Goal: Transaction & Acquisition: Purchase product/service

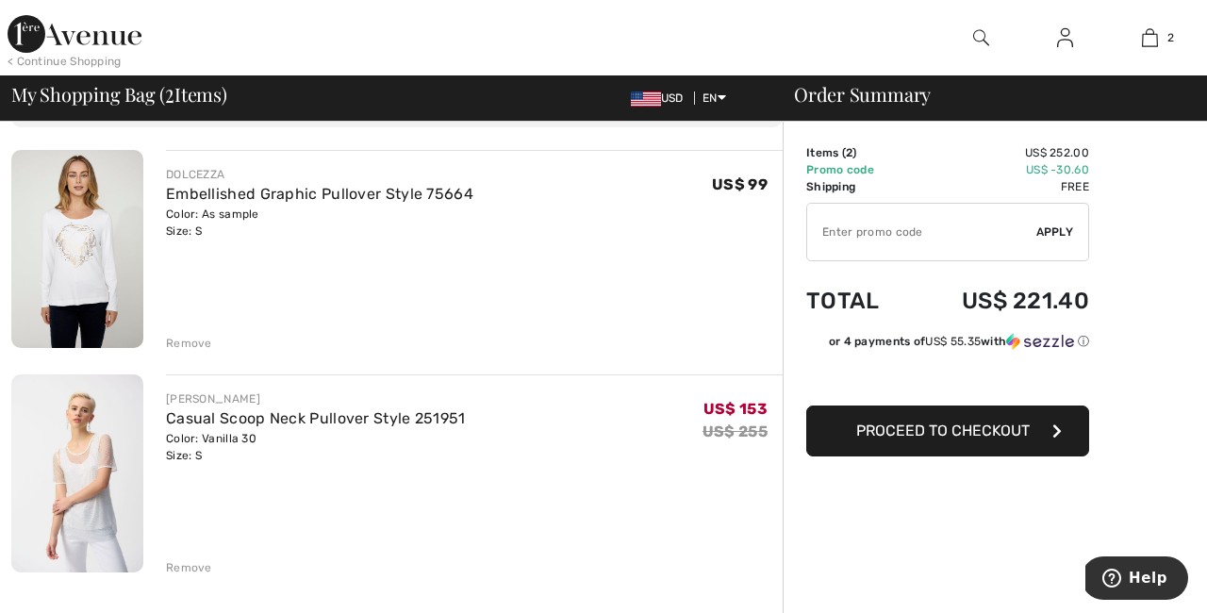
scroll to position [120, 0]
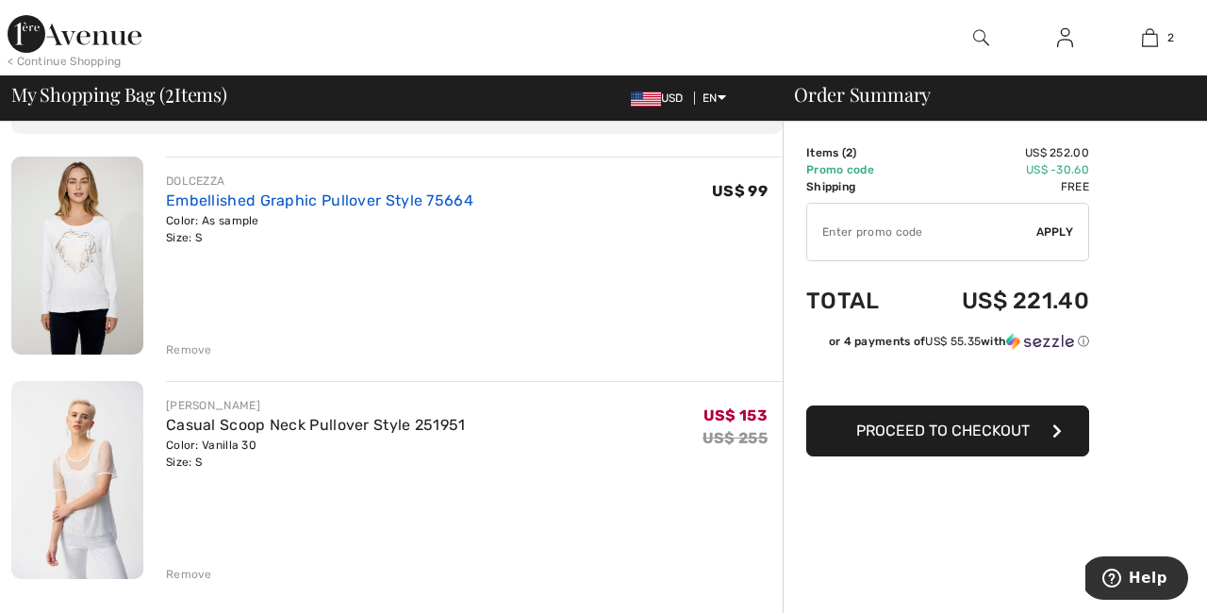
click at [336, 202] on link "Embellished Graphic Pullover Style 75664" at bounding box center [320, 200] width 308 height 18
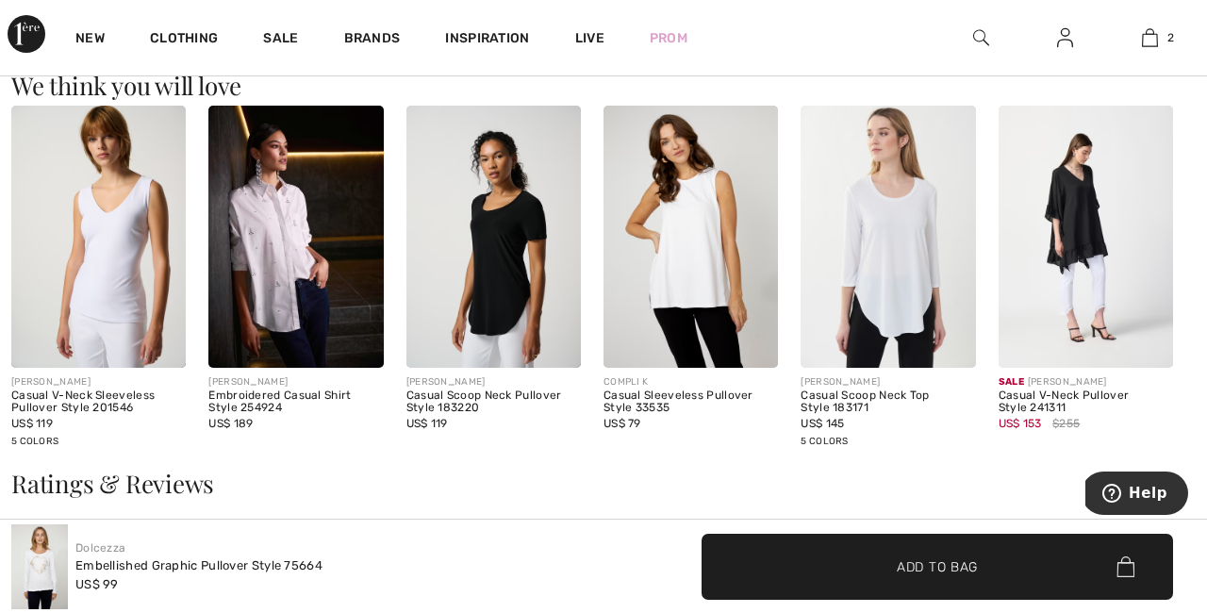
scroll to position [1604, 0]
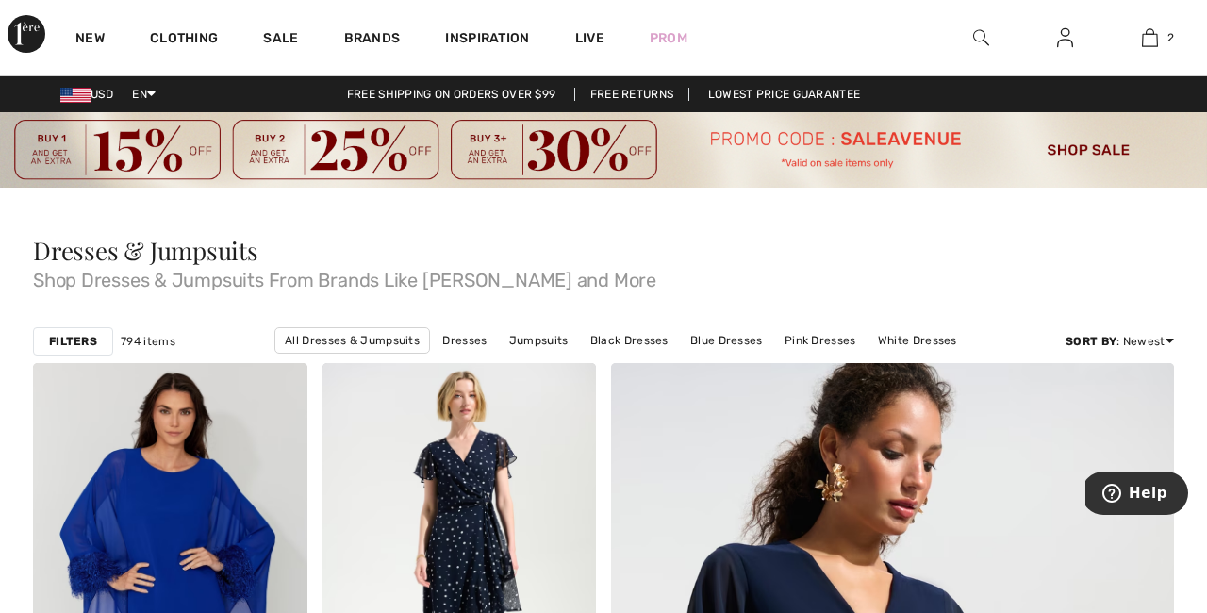
click at [77, 341] on strong "Filters" at bounding box center [73, 341] width 48 height 17
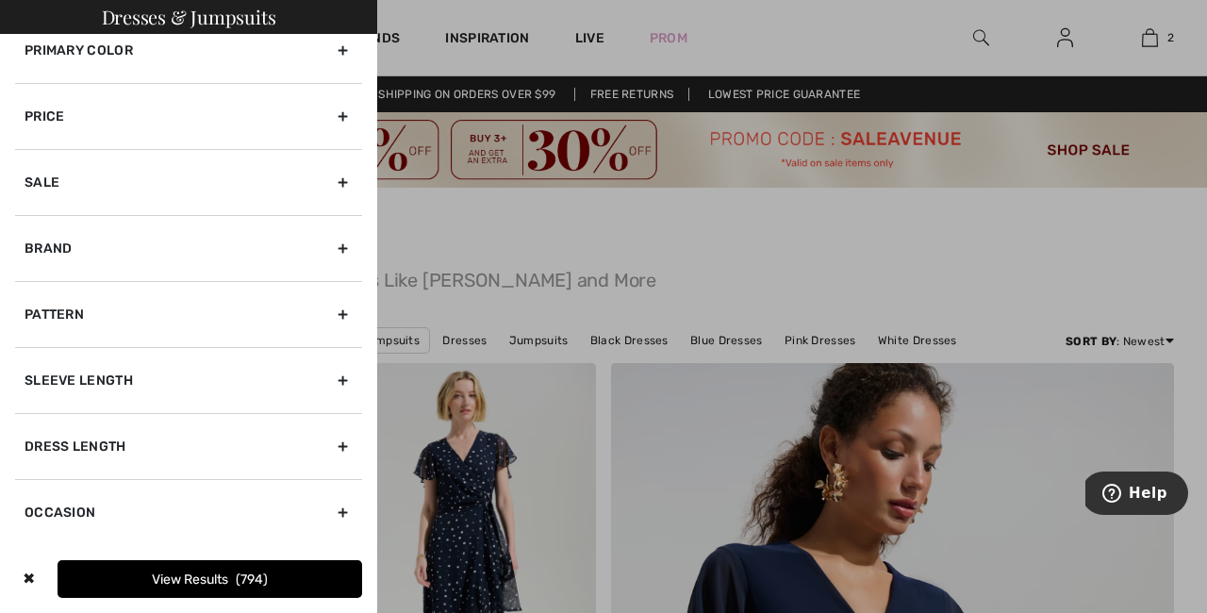
scroll to position [82, 0]
click at [86, 498] on div "Occasion" at bounding box center [188, 512] width 347 height 66
click at [86, 512] on div "Occasion" at bounding box center [188, 512] width 347 height 66
click at [343, 512] on div "Occasion" at bounding box center [188, 512] width 347 height 66
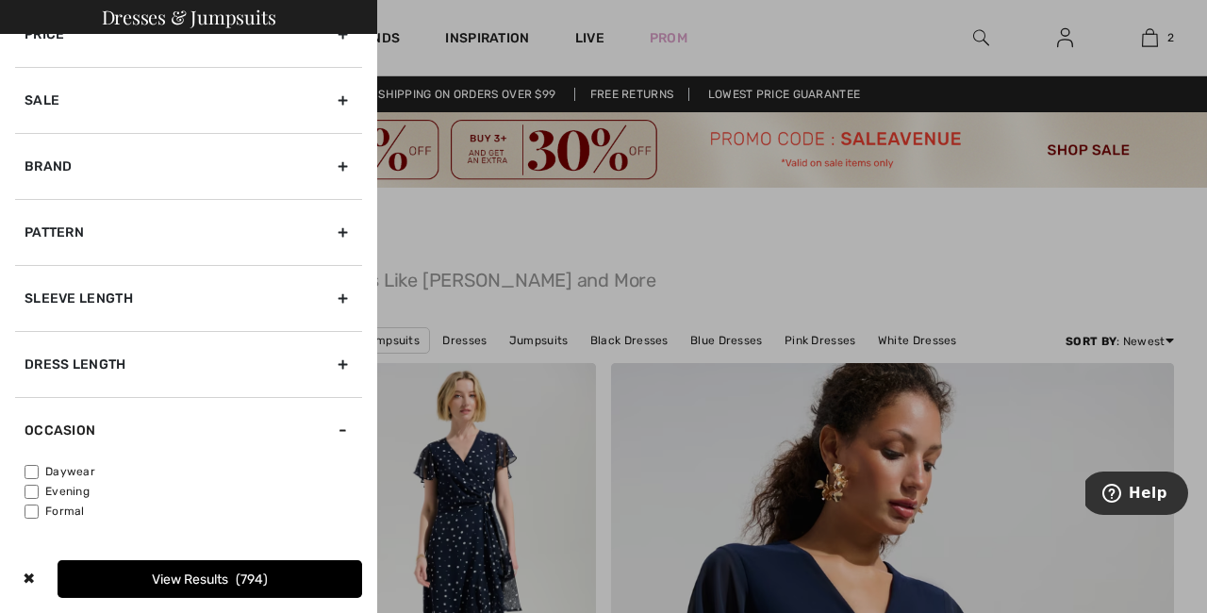
scroll to position [164, 0]
click at [65, 511] on label "Formal" at bounding box center [194, 511] width 338 height 17
click at [39, 511] on input"] "Formal" at bounding box center [32, 512] width 14 height 14
checkbox input"] "true"
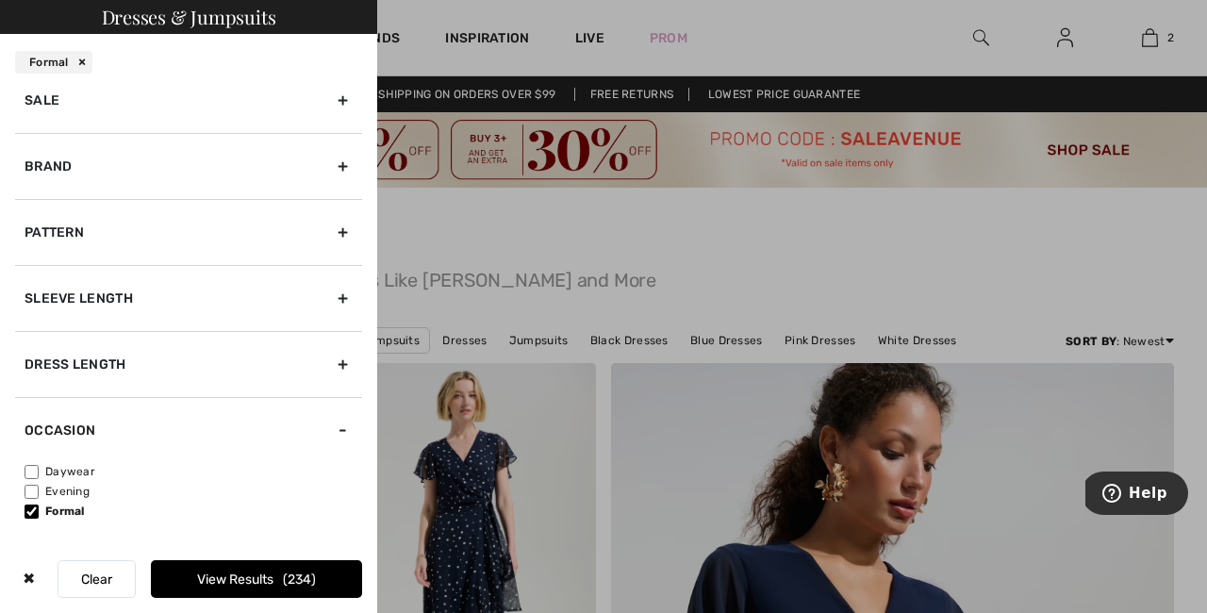
scroll to position [221, 0]
click at [205, 591] on button "View Results 234" at bounding box center [256, 579] width 211 height 38
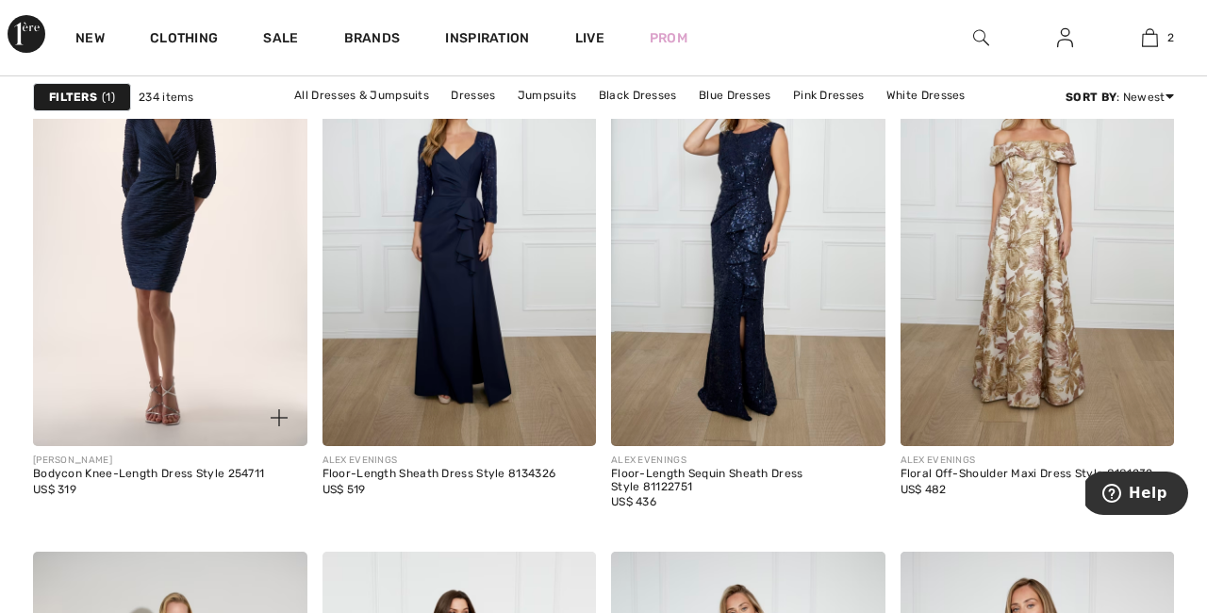
scroll to position [3097, 0]
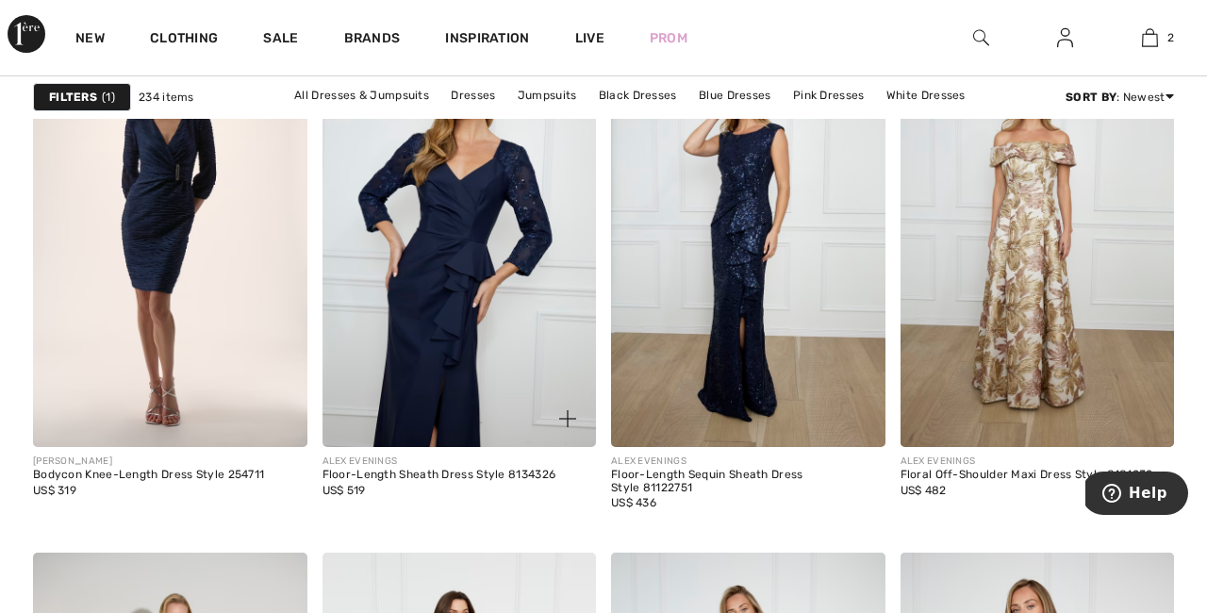
click at [486, 438] on img at bounding box center [460, 241] width 274 height 411
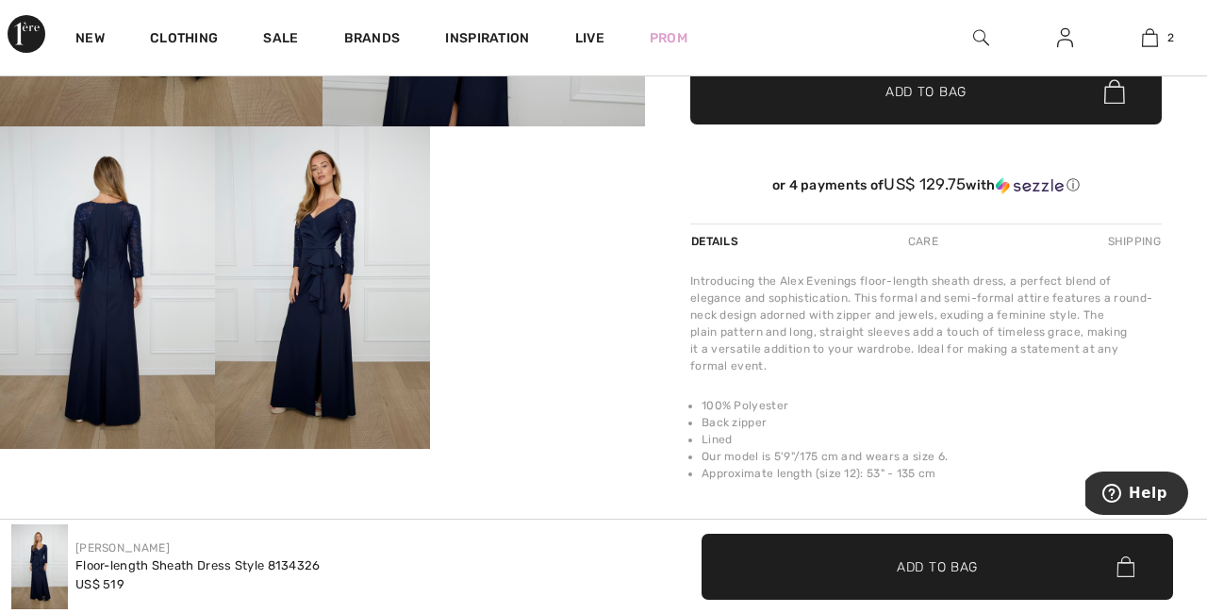
scroll to position [575, 0]
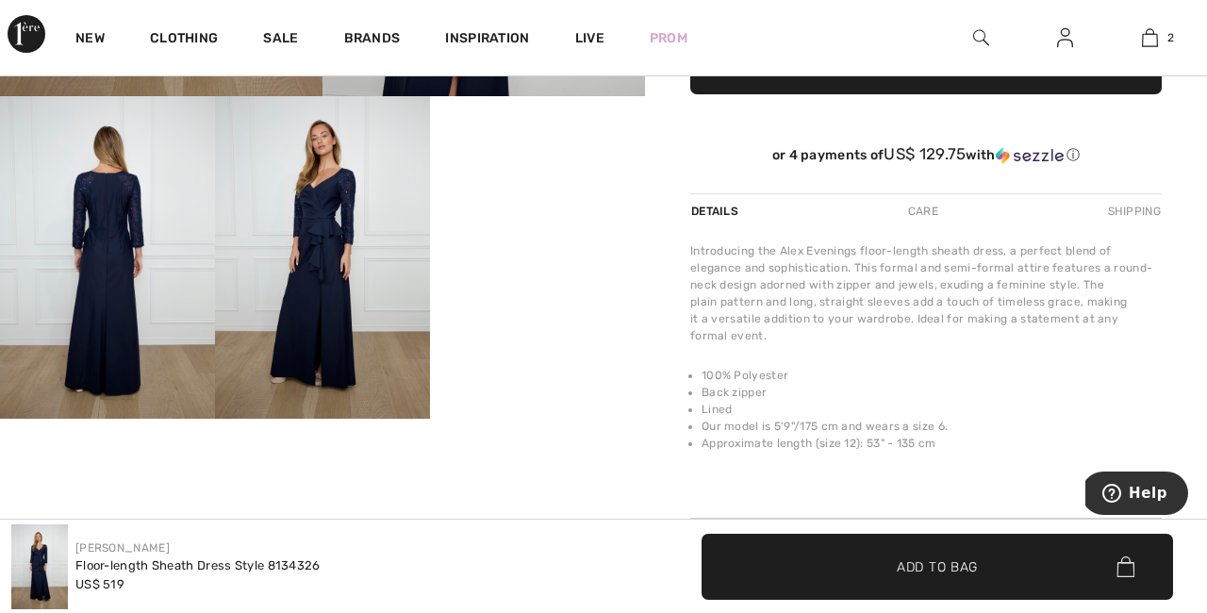
click at [137, 270] on img at bounding box center [107, 257] width 215 height 323
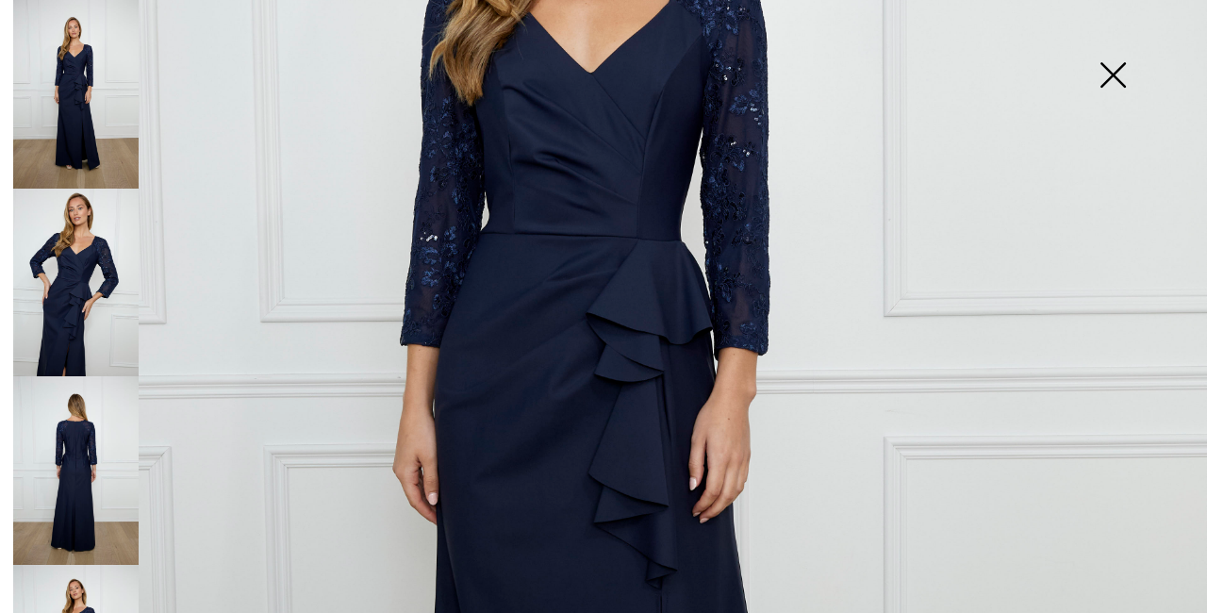
scroll to position [474, 0]
click at [85, 453] on img at bounding box center [75, 470] width 125 height 189
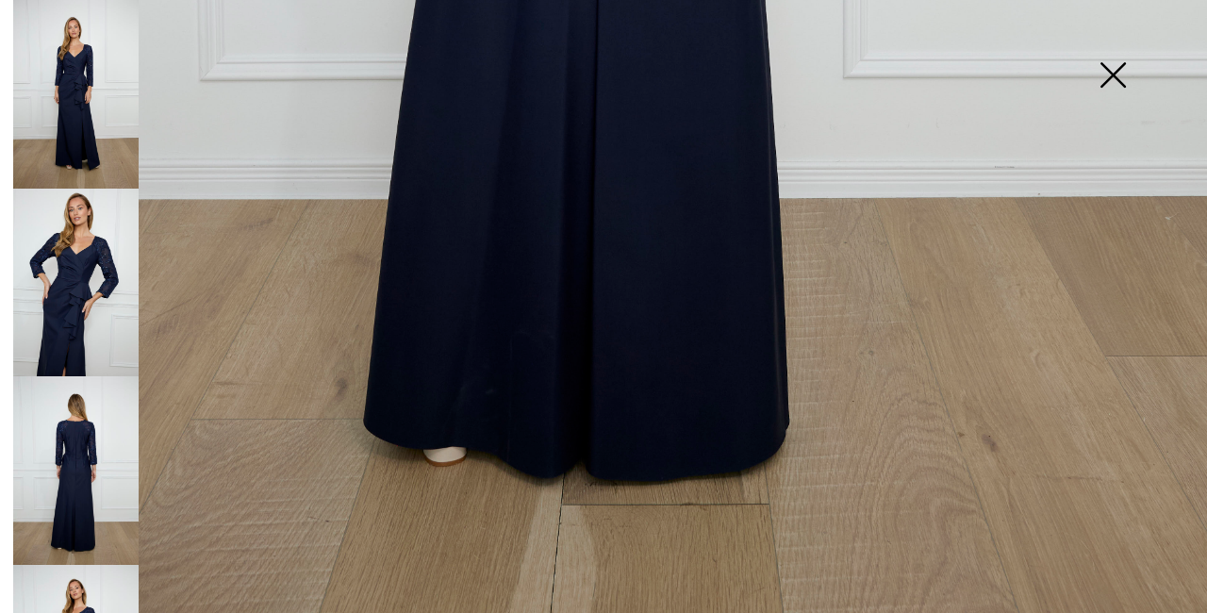
scroll to position [1198, 0]
click at [57, 114] on img at bounding box center [75, 94] width 125 height 189
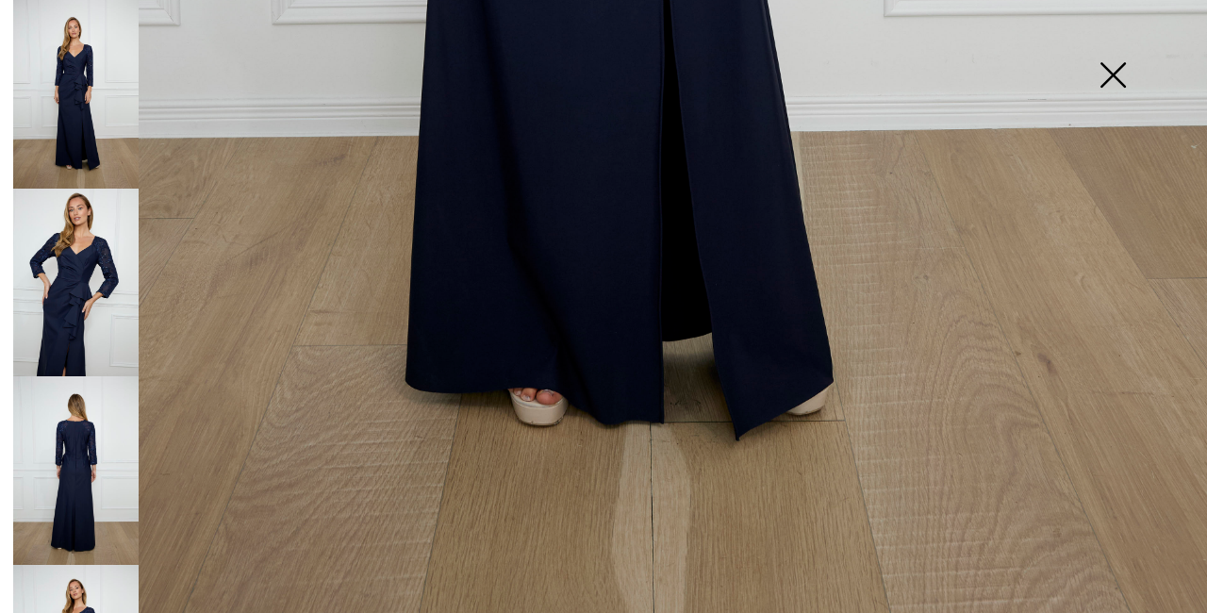
click at [83, 422] on img at bounding box center [75, 470] width 125 height 189
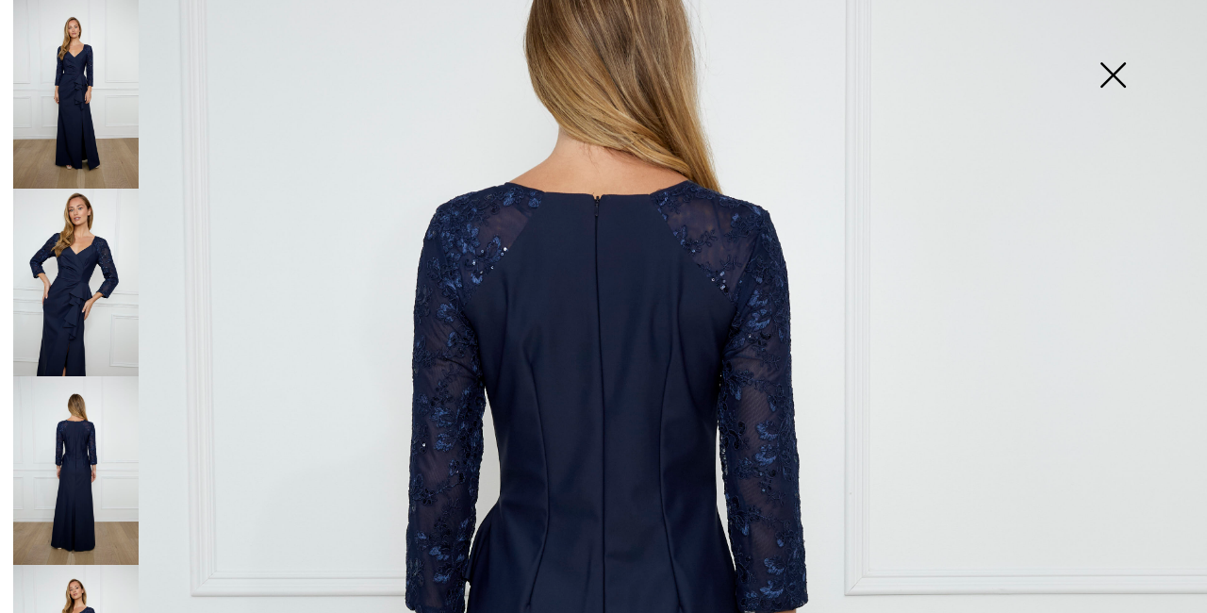
scroll to position [222, 0]
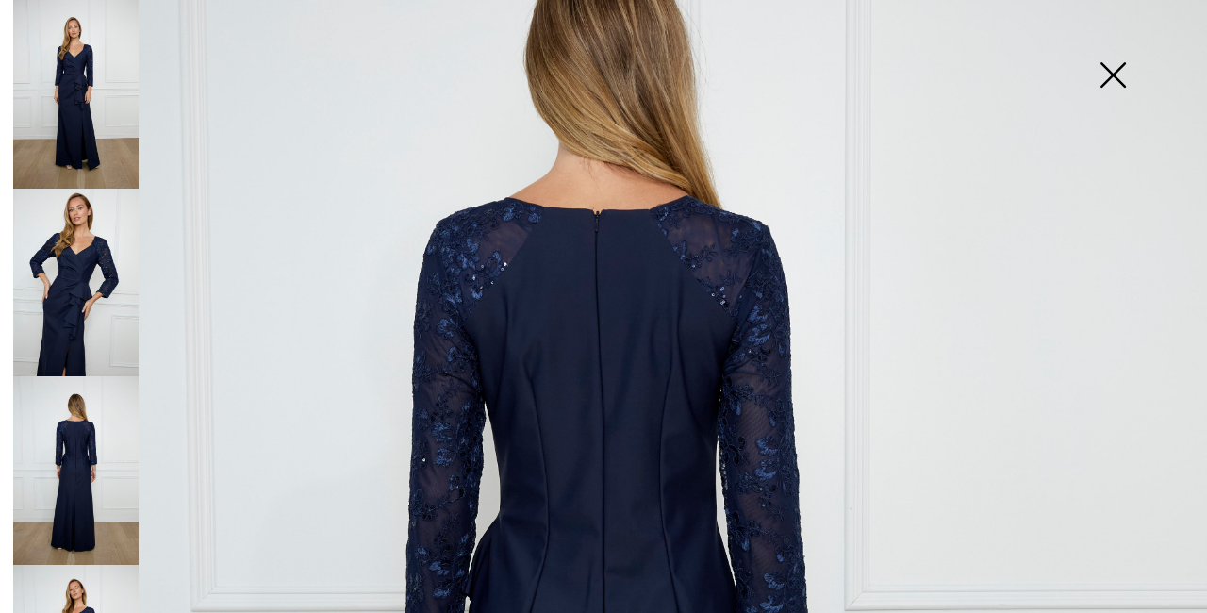
click at [1109, 80] on img at bounding box center [1113, 76] width 94 height 97
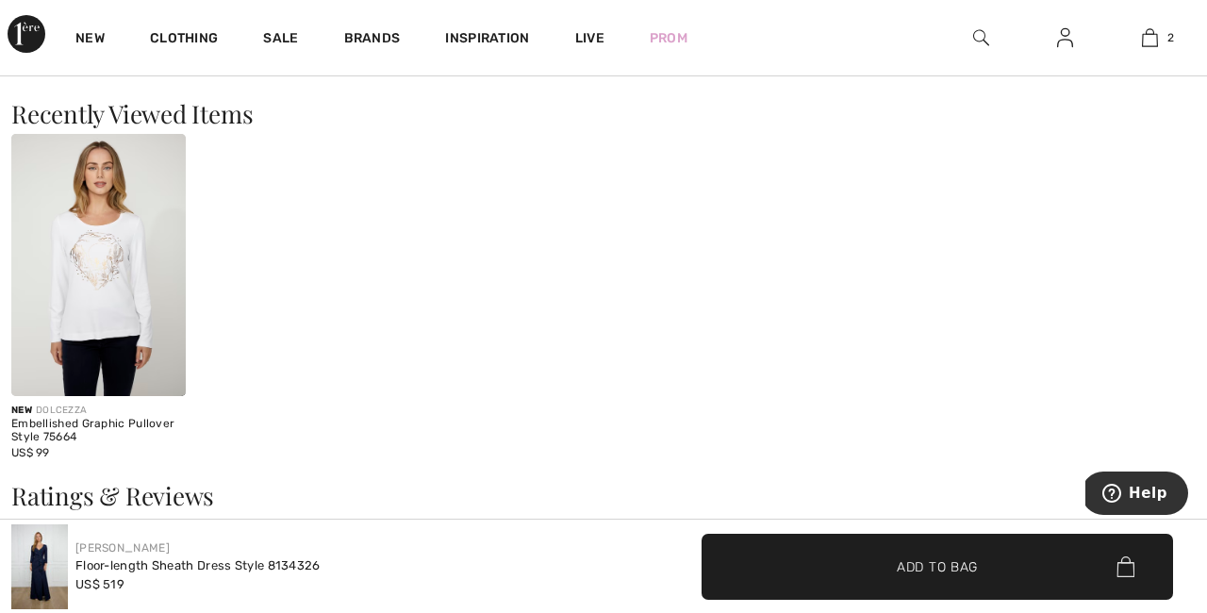
scroll to position [1914, 0]
click at [133, 339] on img at bounding box center [98, 263] width 175 height 262
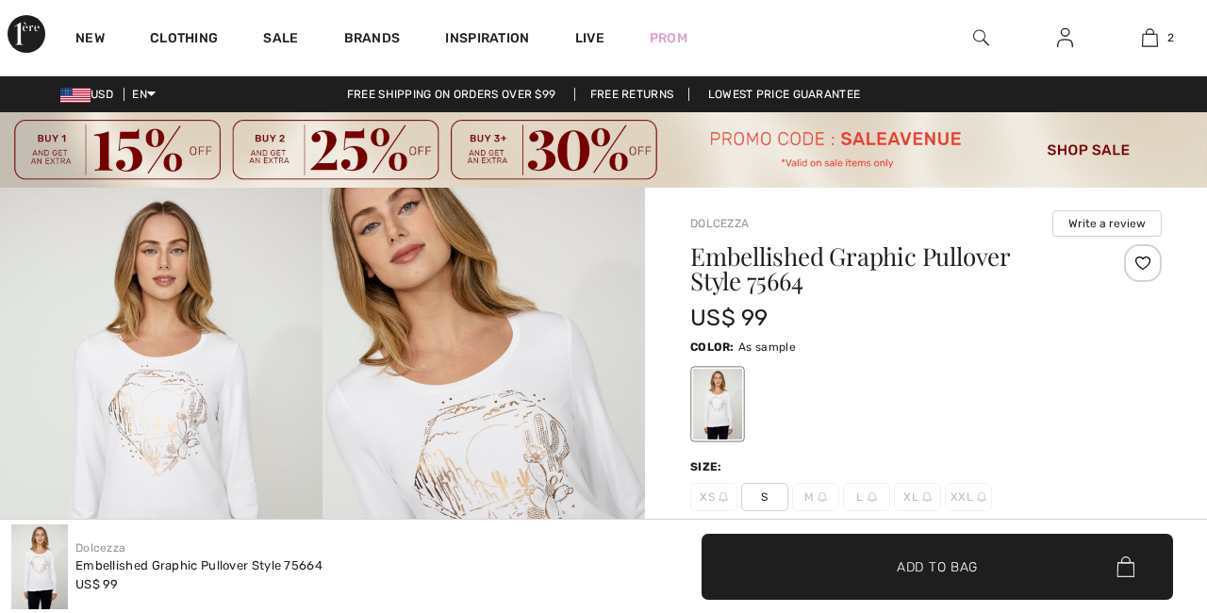
checkbox input "true"
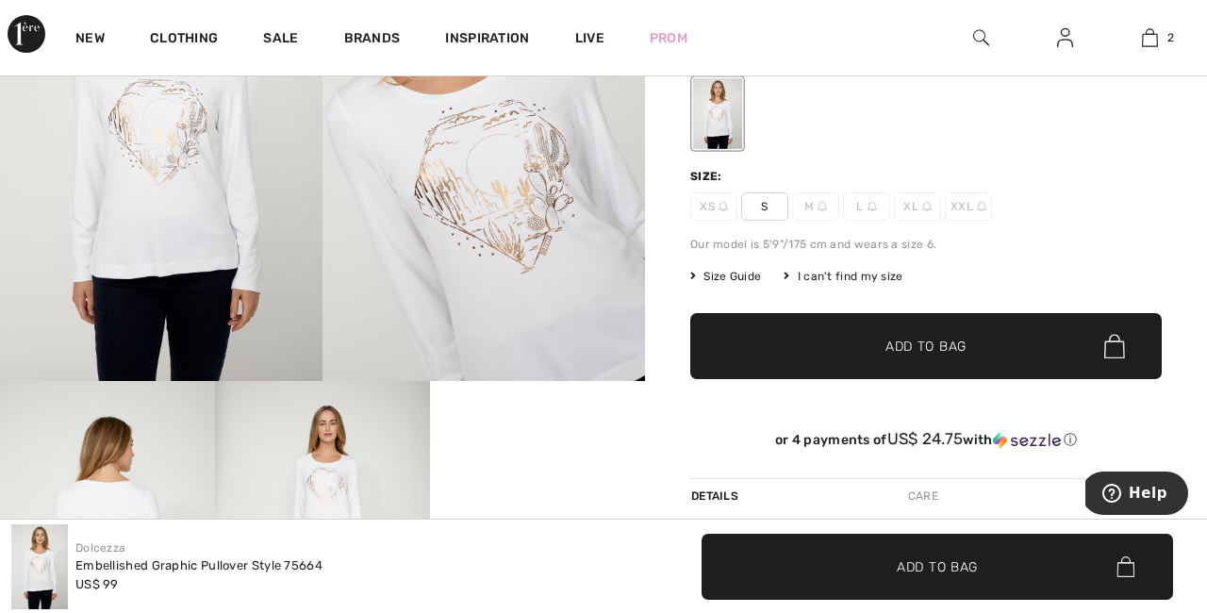
scroll to position [179, 0]
